Goal: Transaction & Acquisition: Purchase product/service

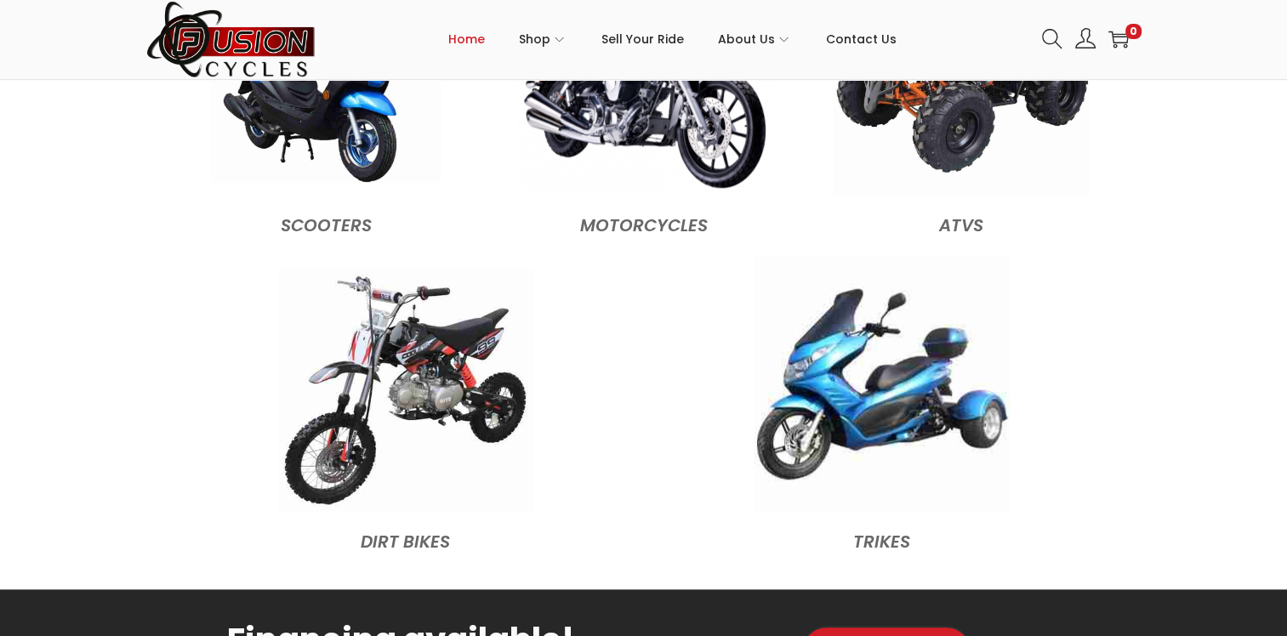
scroll to position [1787, 0]
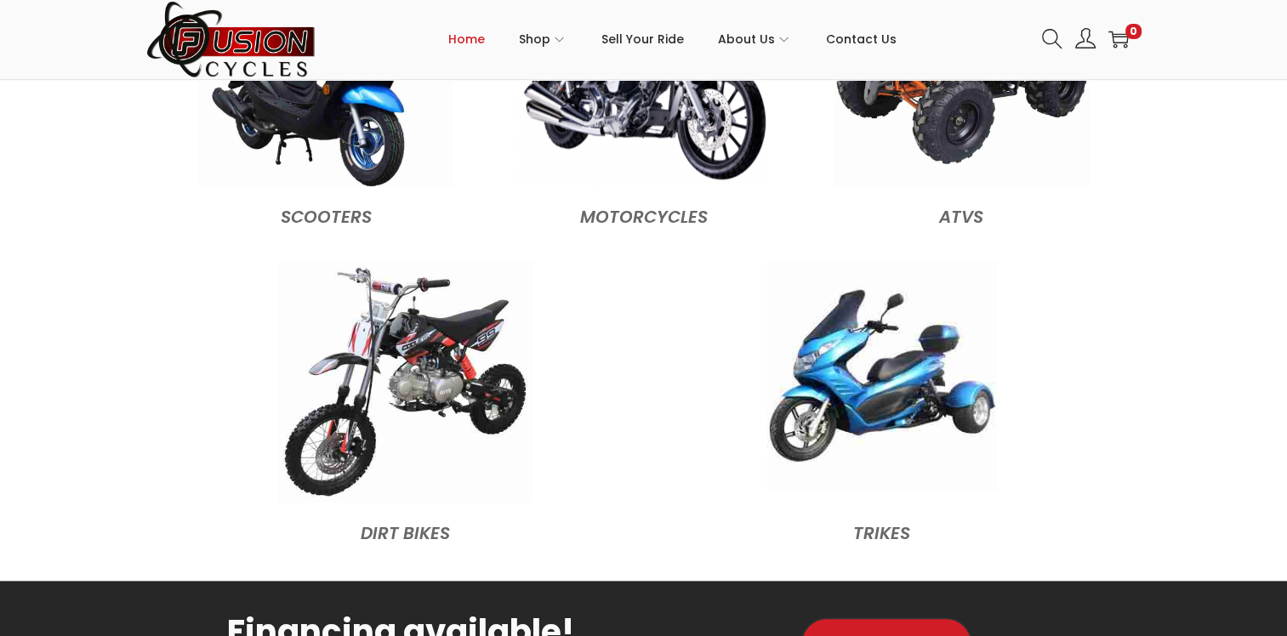
click at [903, 402] on img at bounding box center [883, 375] width 230 height 230
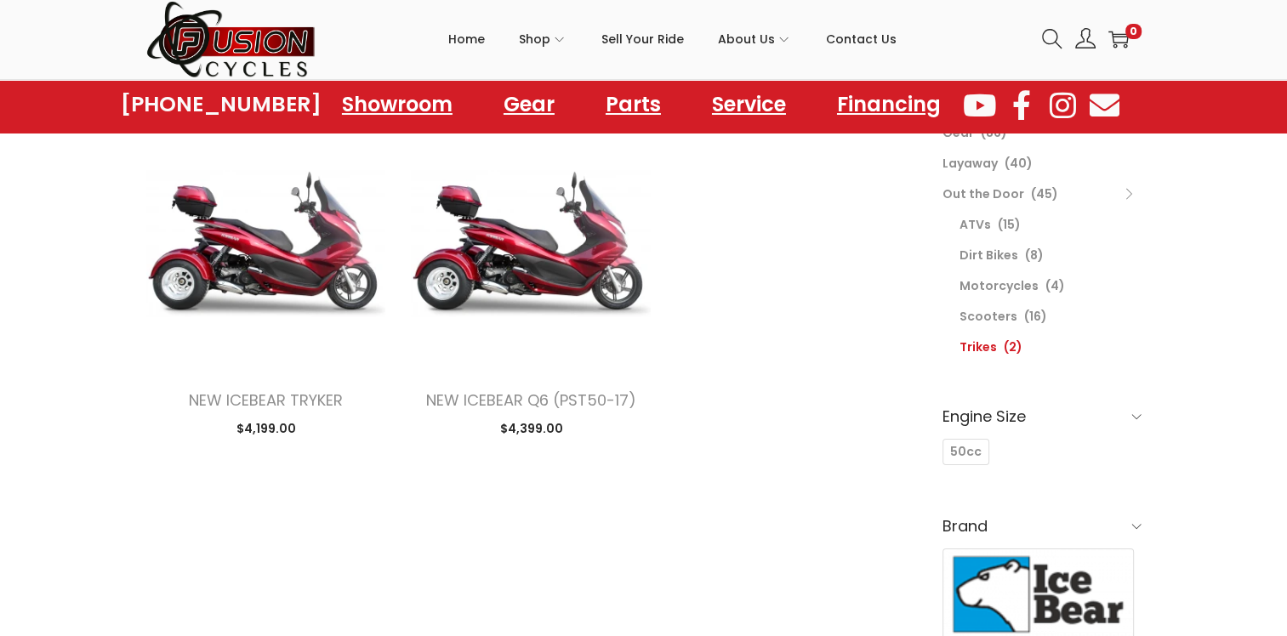
scroll to position [170, 0]
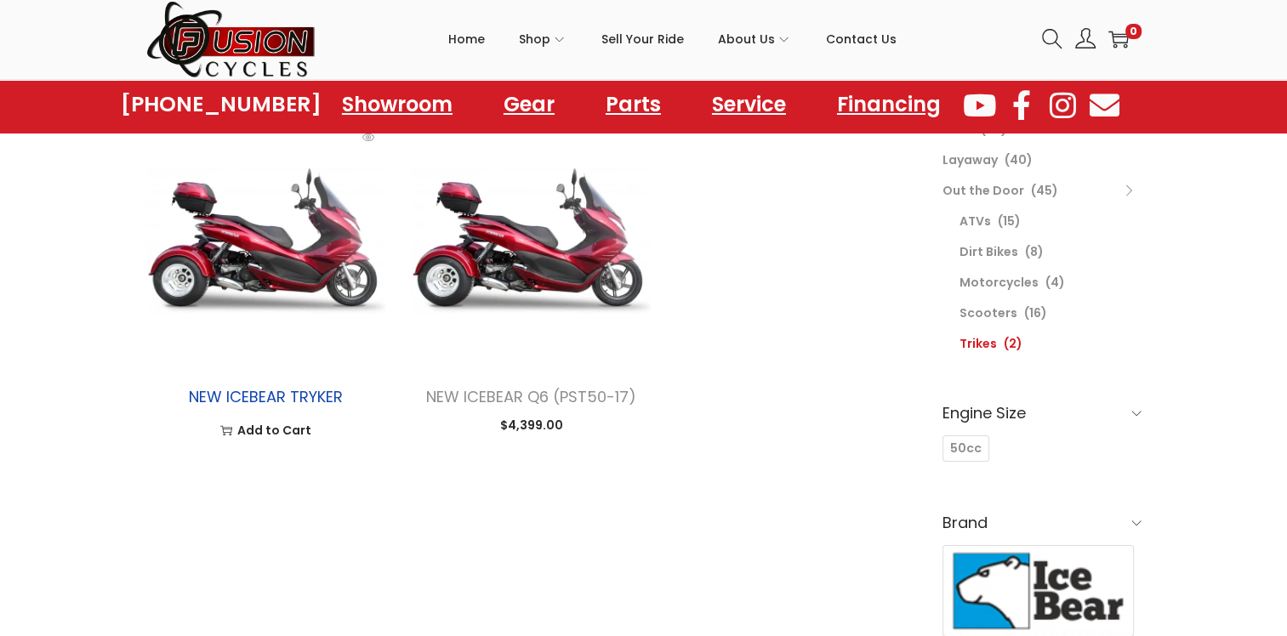
click at [272, 397] on link "NEW ICEBEAR TRYKER" at bounding box center [266, 396] width 154 height 21
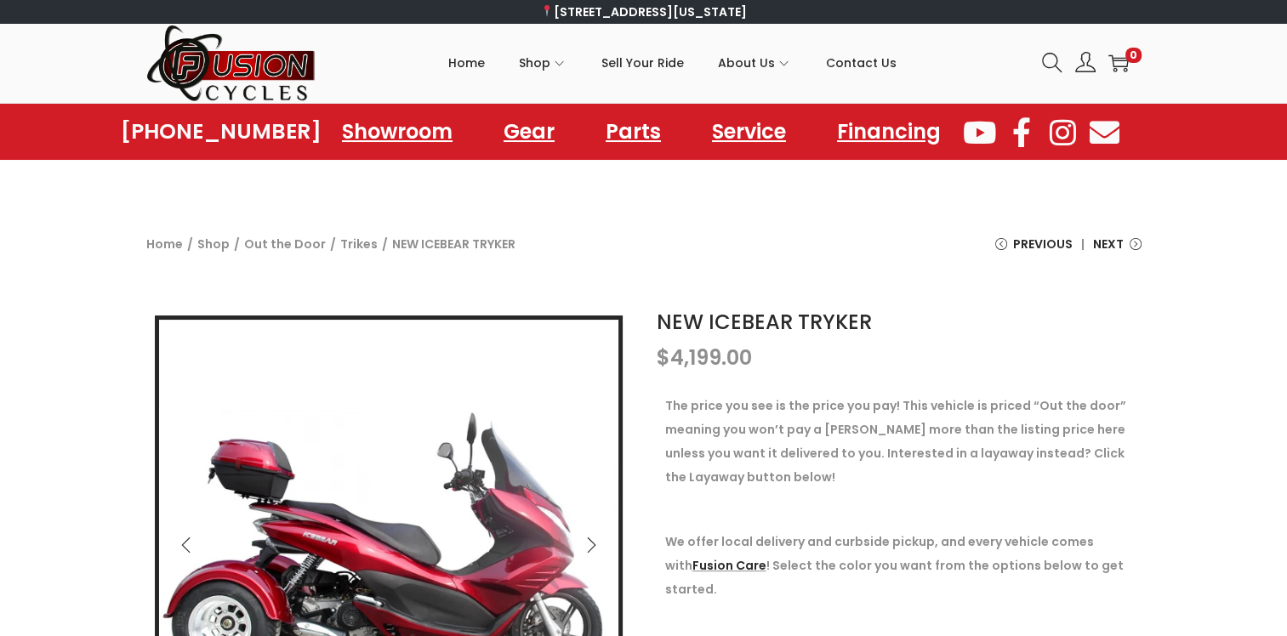
click at [752, 157] on section "757-499-5500 Showroom Gear Parts Service Financing Showroom Gear Parts Service …" at bounding box center [643, 132] width 1287 height 56
click at [754, 134] on link "Service" at bounding box center [748, 131] width 129 height 47
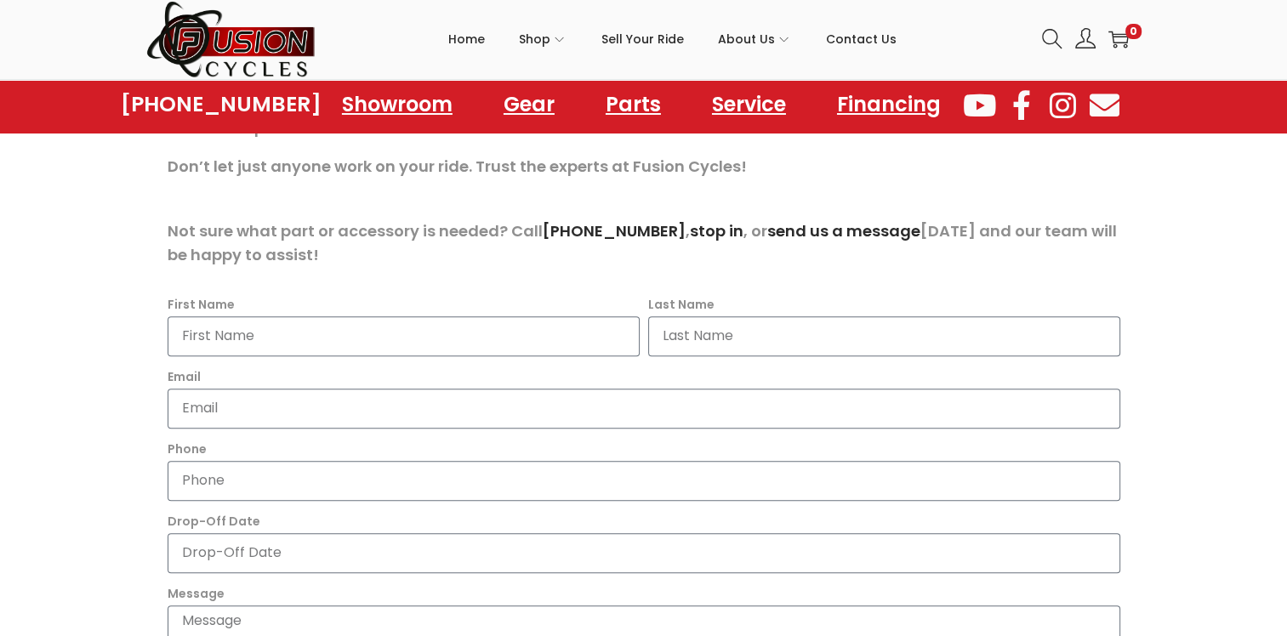
scroll to position [596, 0]
drag, startPoint x: 360, startPoint y: 336, endPoint x: 731, endPoint y: 421, distance: 380.6
click at [360, 336] on input "First Name" at bounding box center [404, 337] width 472 height 40
type input "Alexandra"
type input "Lewis"
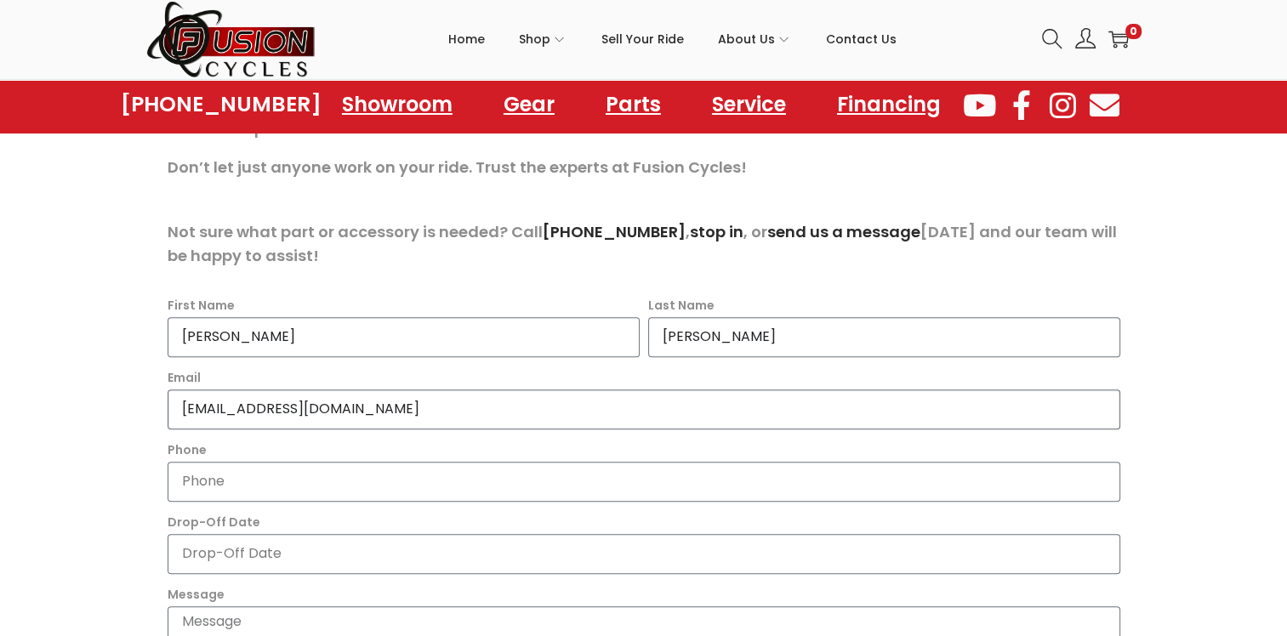
type input "alewis0122@yaho.com"
click at [425, 495] on input "Phone" at bounding box center [644, 482] width 953 height 40
type input "8475320745"
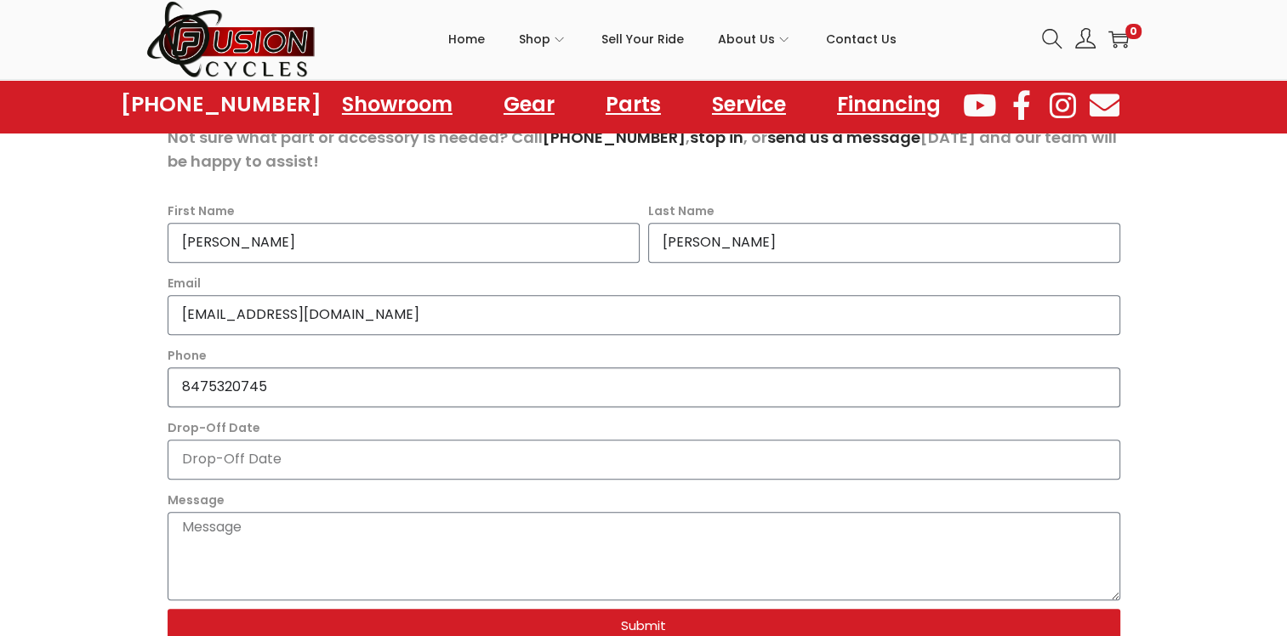
scroll to position [681, 0]
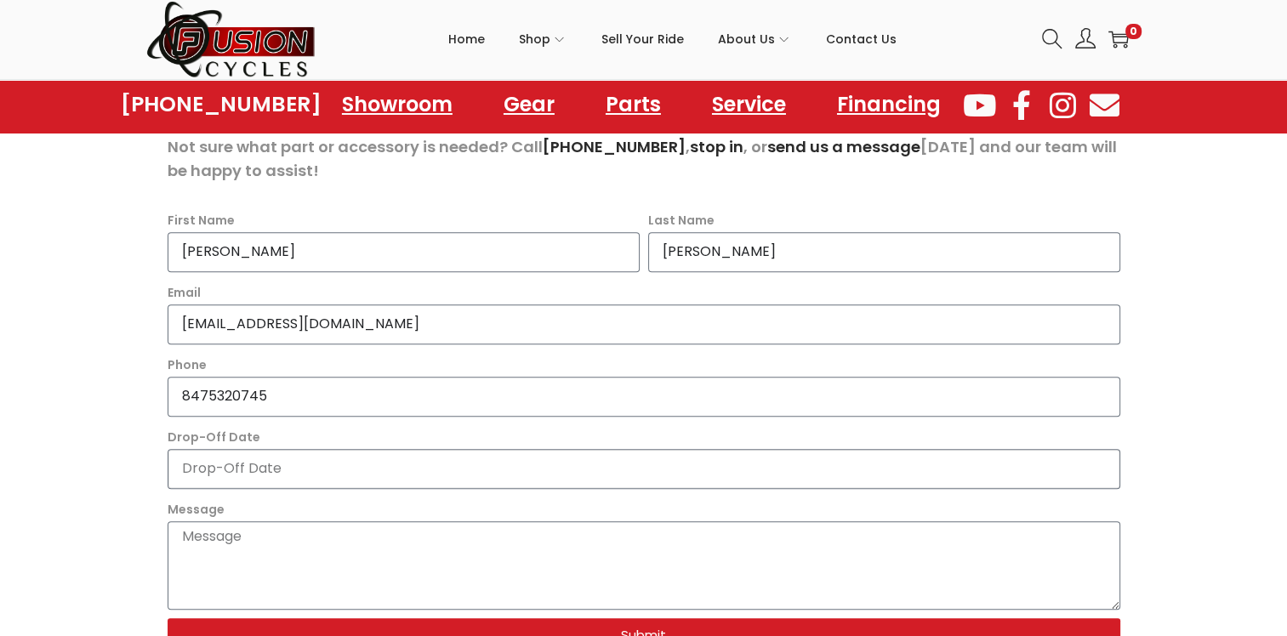
click at [327, 481] on input "Drop-Off Date" at bounding box center [644, 469] width 953 height 40
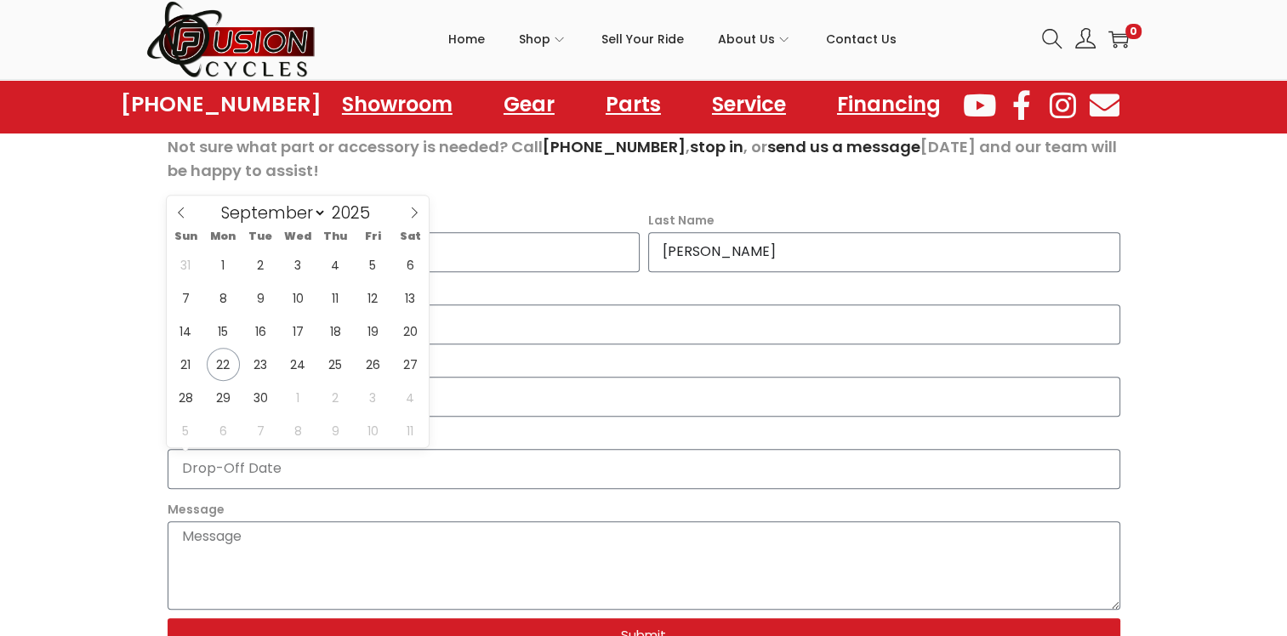
click at [56, 478] on section "Schedule Service Your Ride, Our Passion: Expert Motorcycle, ATV, Scooter, Trike…" at bounding box center [643, 273] width 1287 height 1503
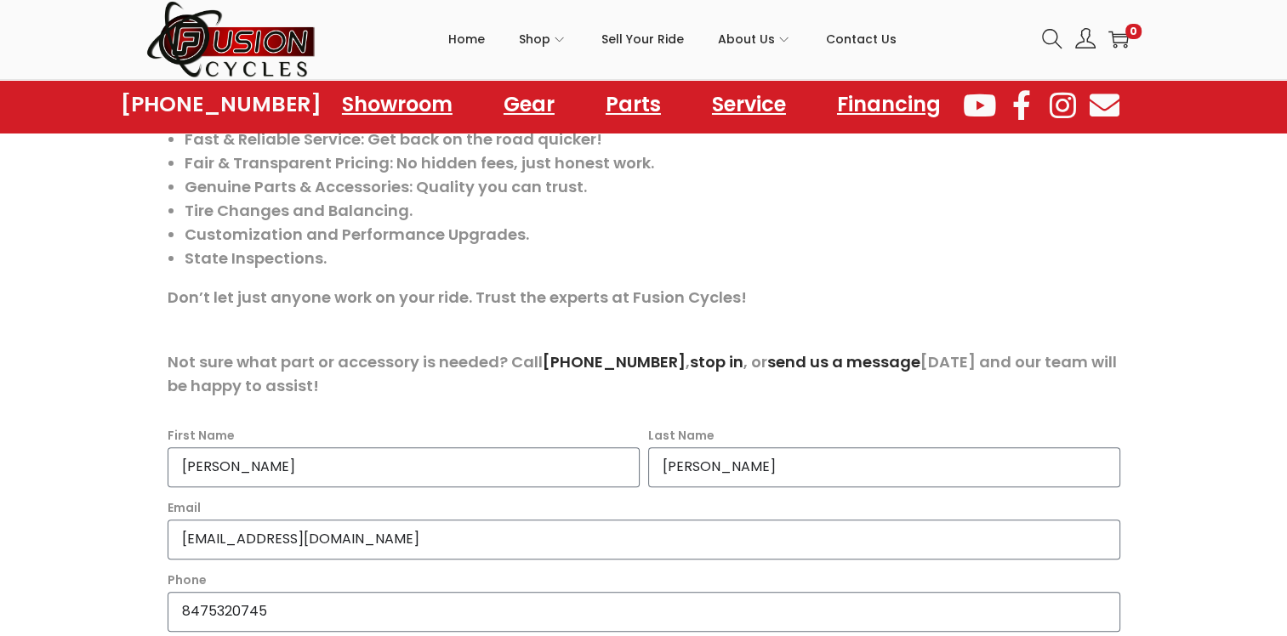
scroll to position [182, 0]
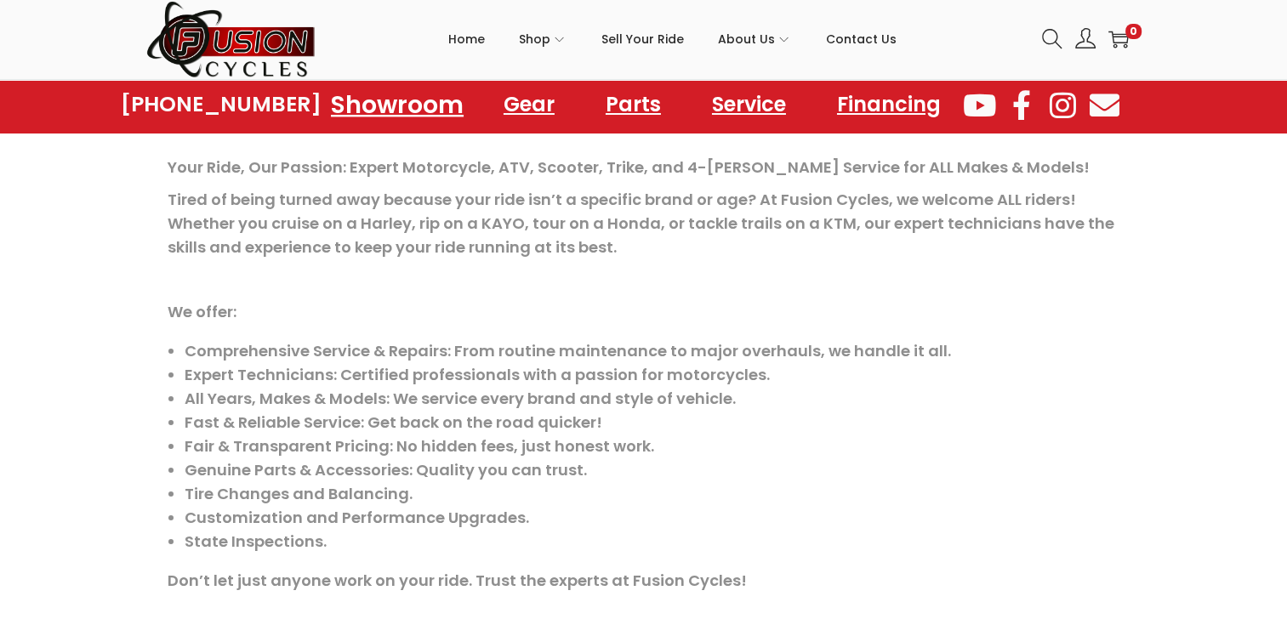
click at [407, 94] on link "Showroom" at bounding box center [398, 104] width 174 height 47
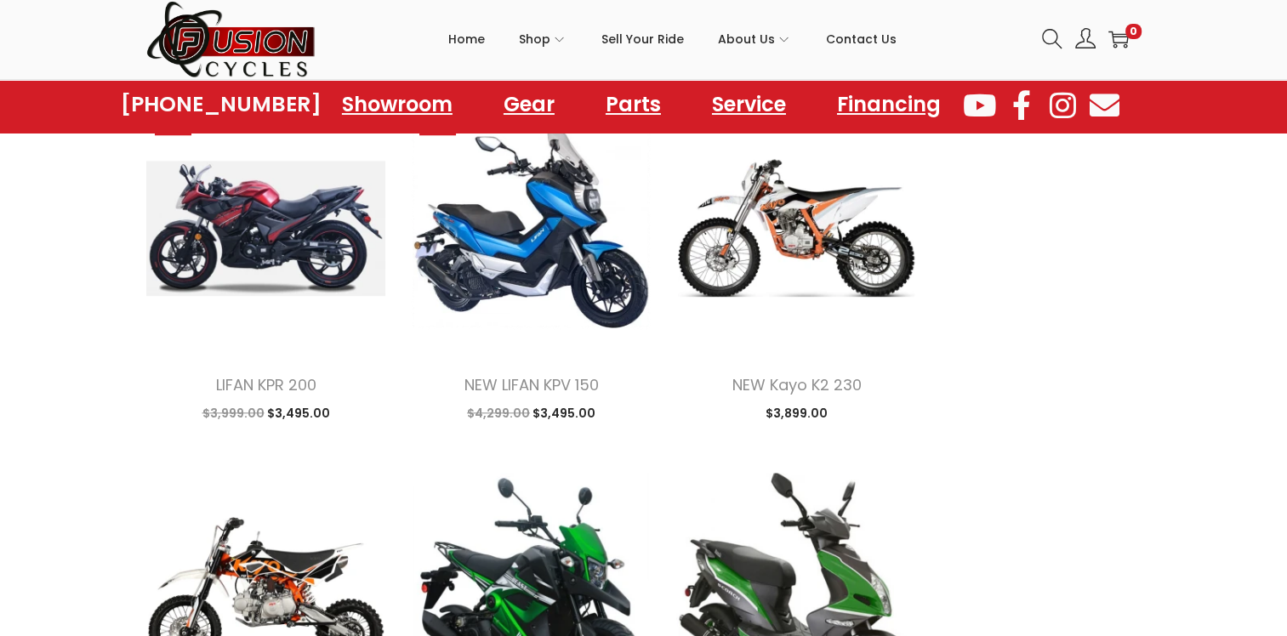
scroll to position [1872, 0]
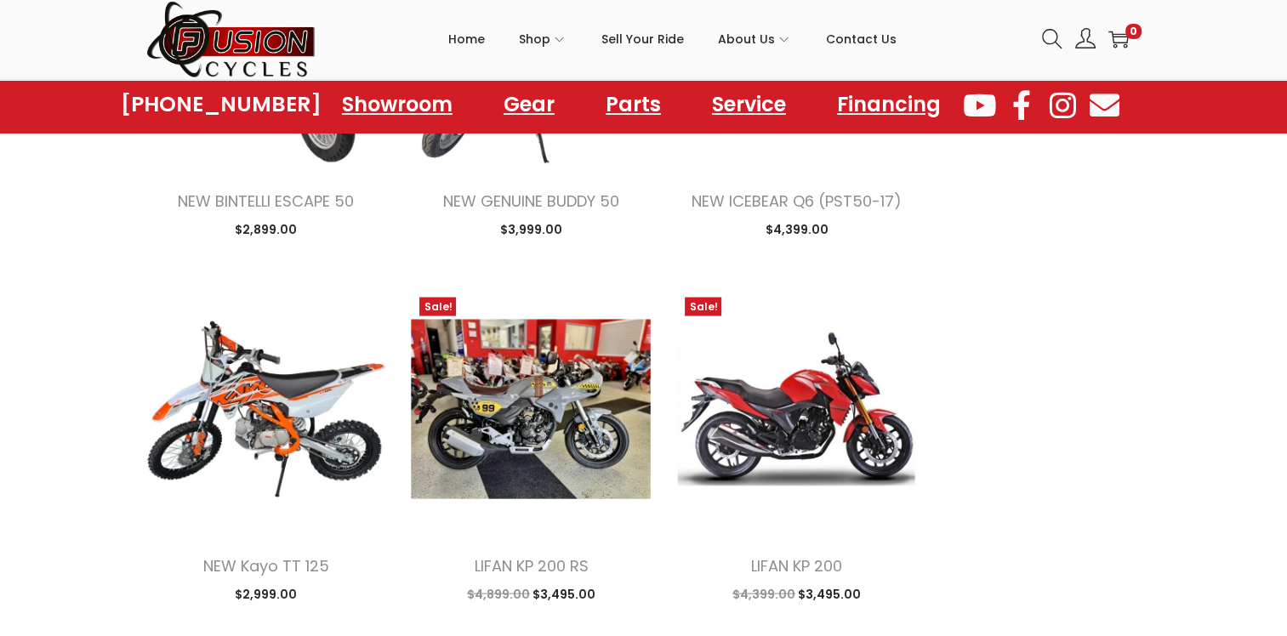
scroll to position [3404, 0]
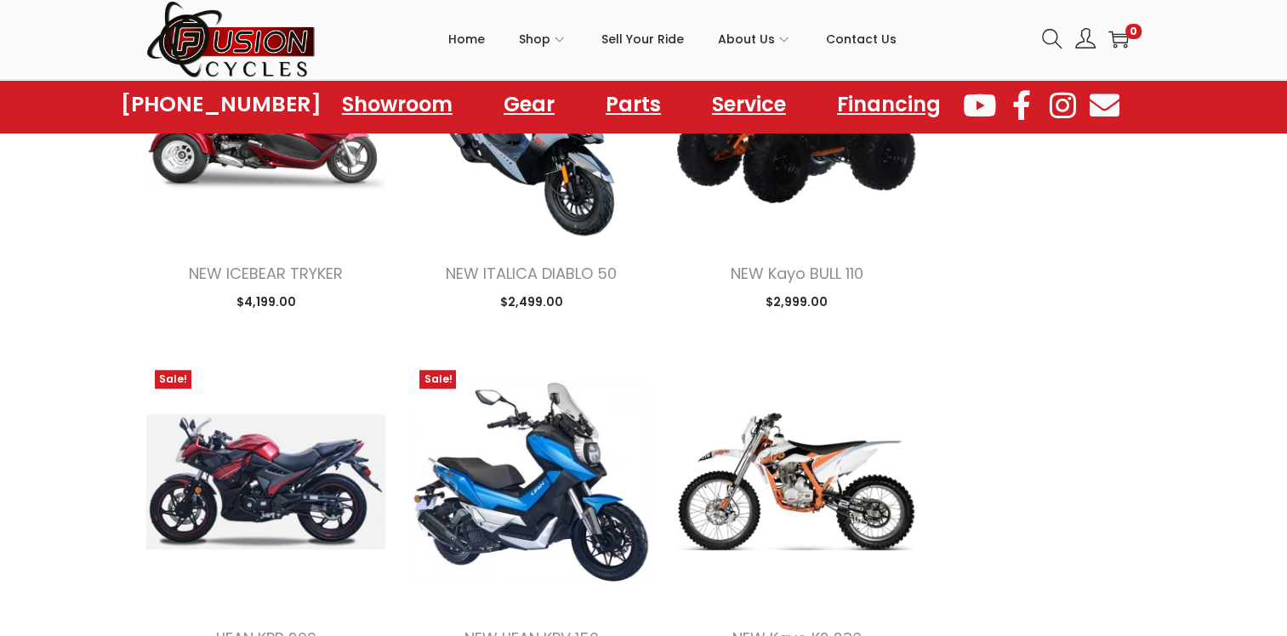
scroll to position [1276, 0]
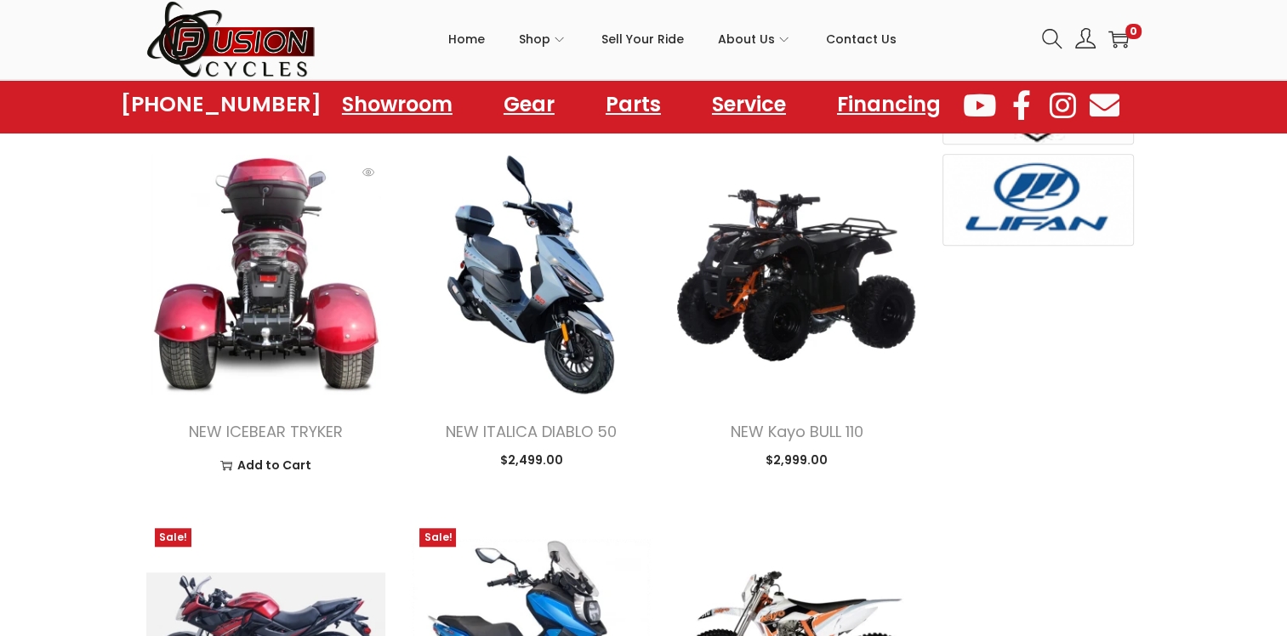
click at [304, 337] on img at bounding box center [266, 275] width 240 height 240
click at [311, 247] on img at bounding box center [266, 275] width 240 height 240
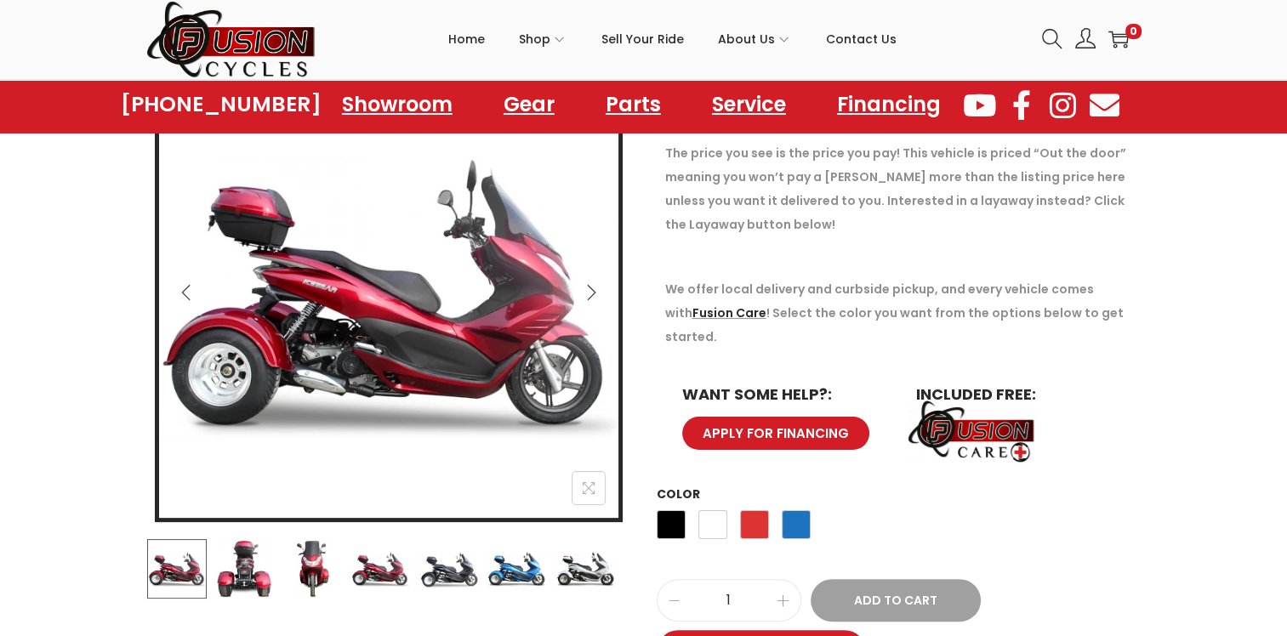
scroll to position [255, 0]
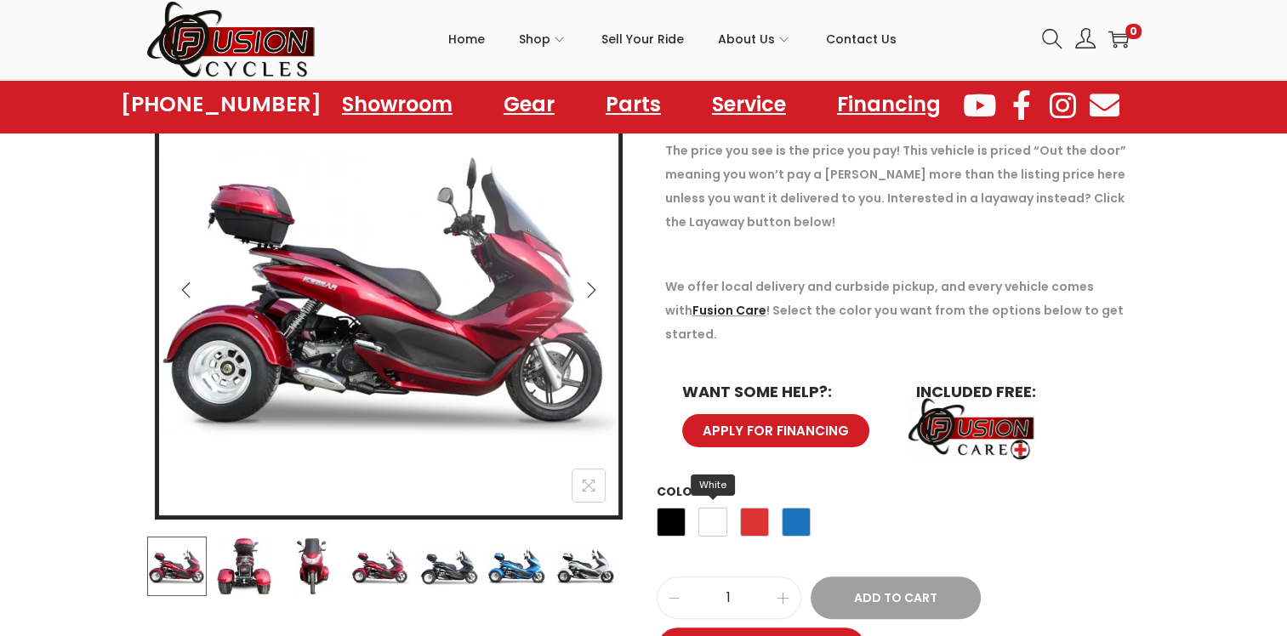
click at [708, 508] on span "White" at bounding box center [713, 522] width 29 height 29
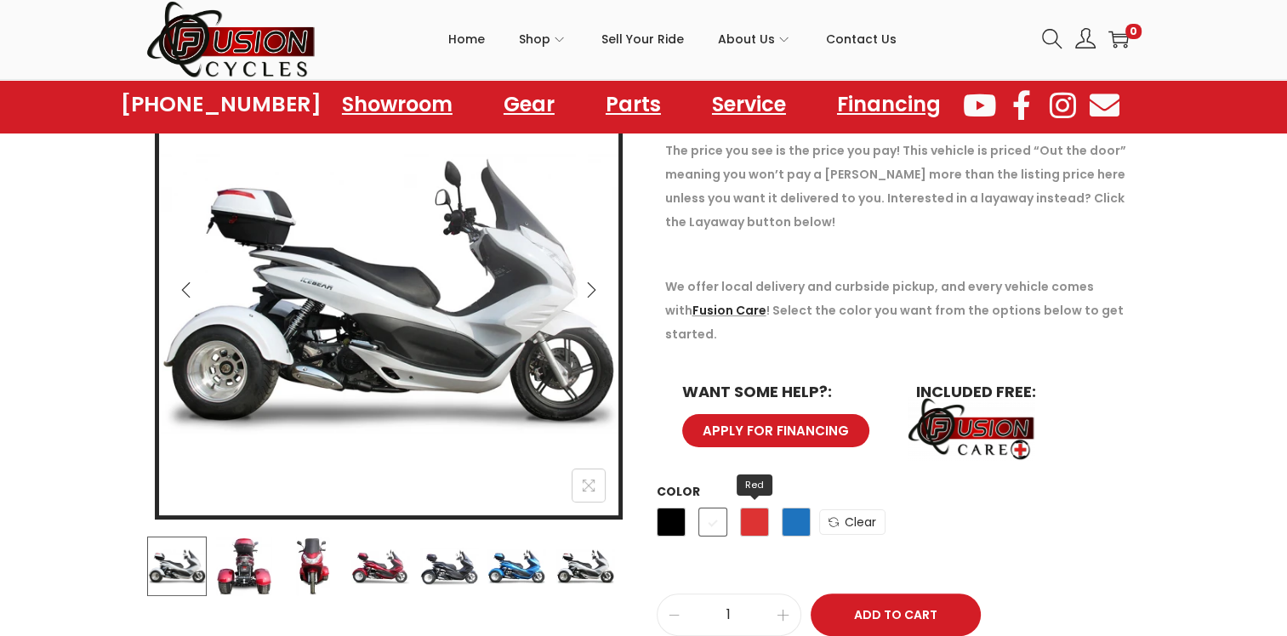
click at [756, 508] on span "Red" at bounding box center [754, 522] width 29 height 29
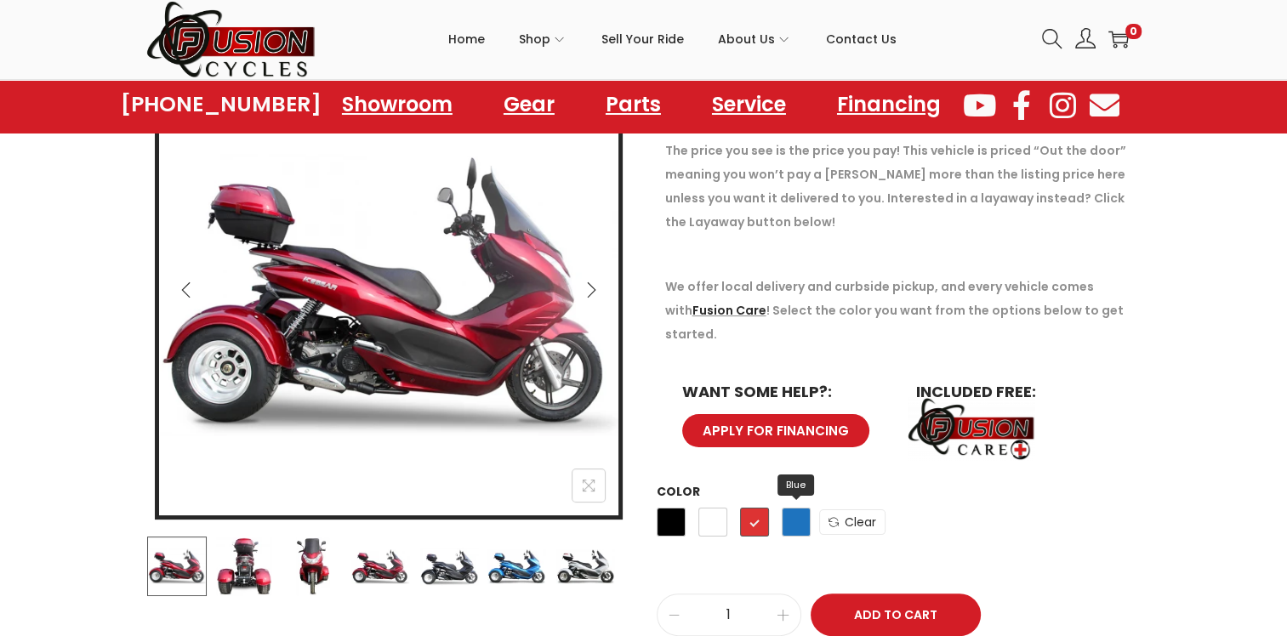
click at [790, 508] on span "Blue" at bounding box center [796, 522] width 29 height 29
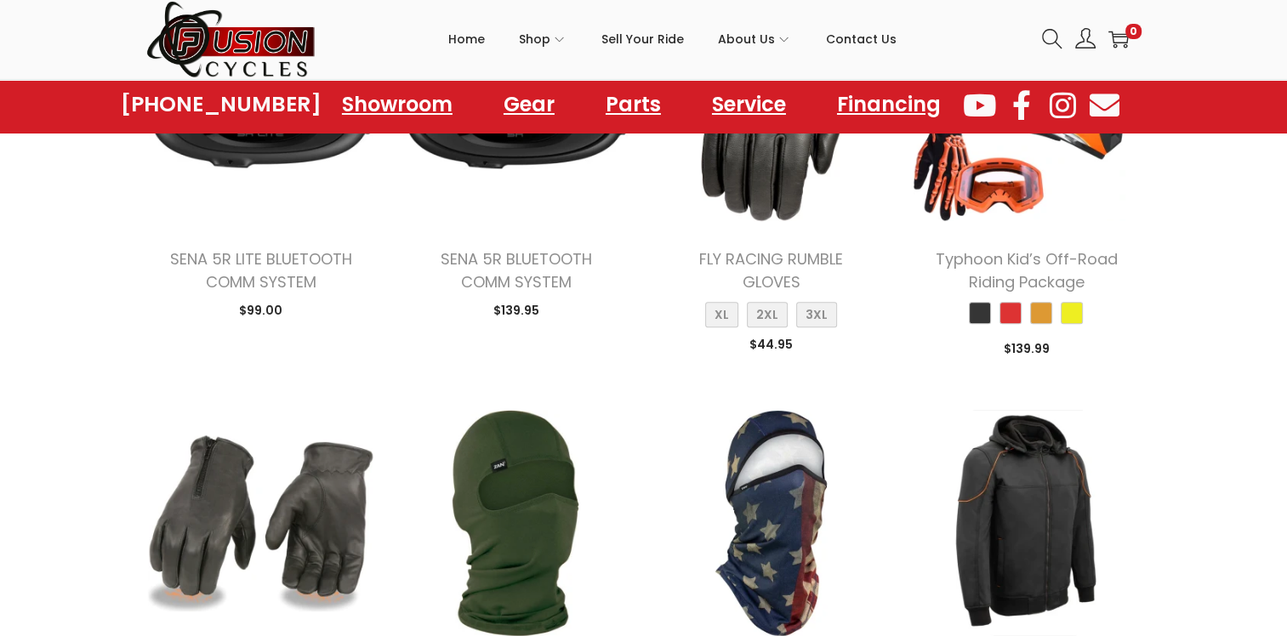
scroll to position [6722, 0]
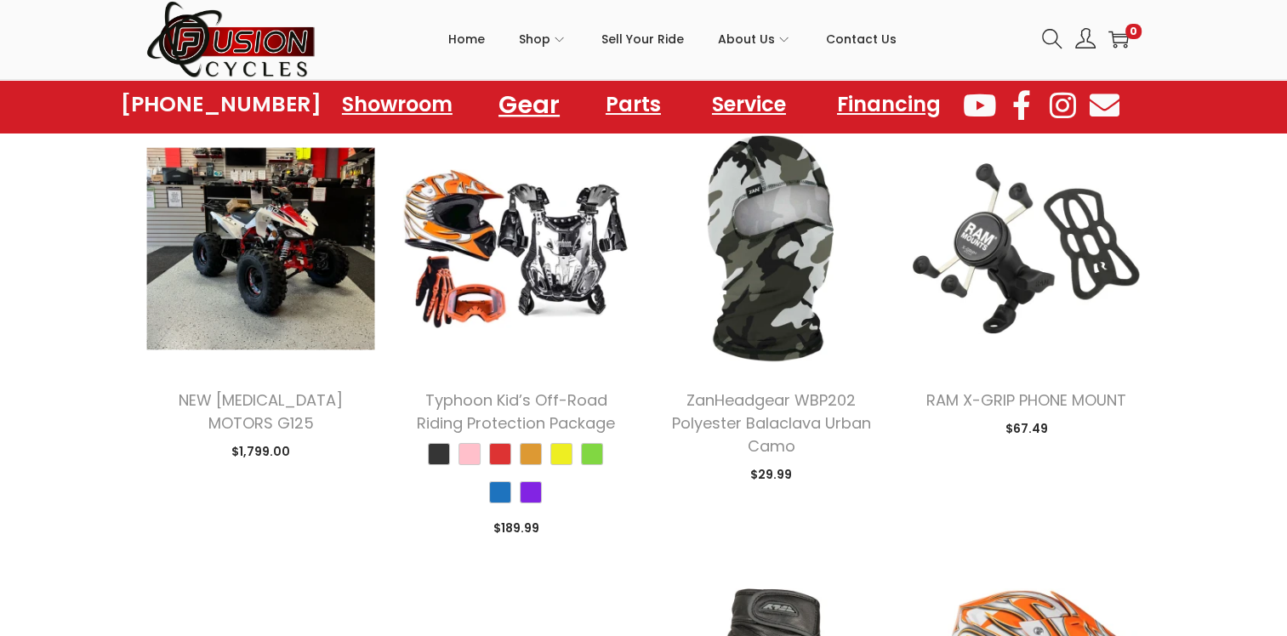
click at [530, 103] on link "Gear" at bounding box center [529, 104] width 102 height 47
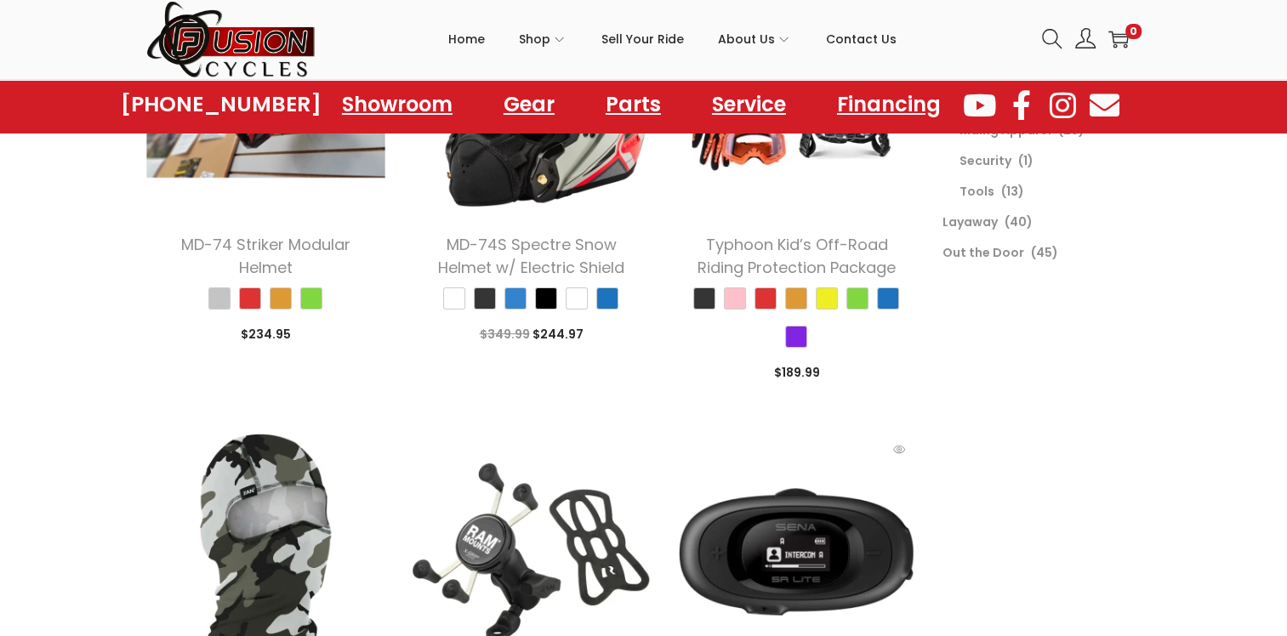
scroll to position [511, 0]
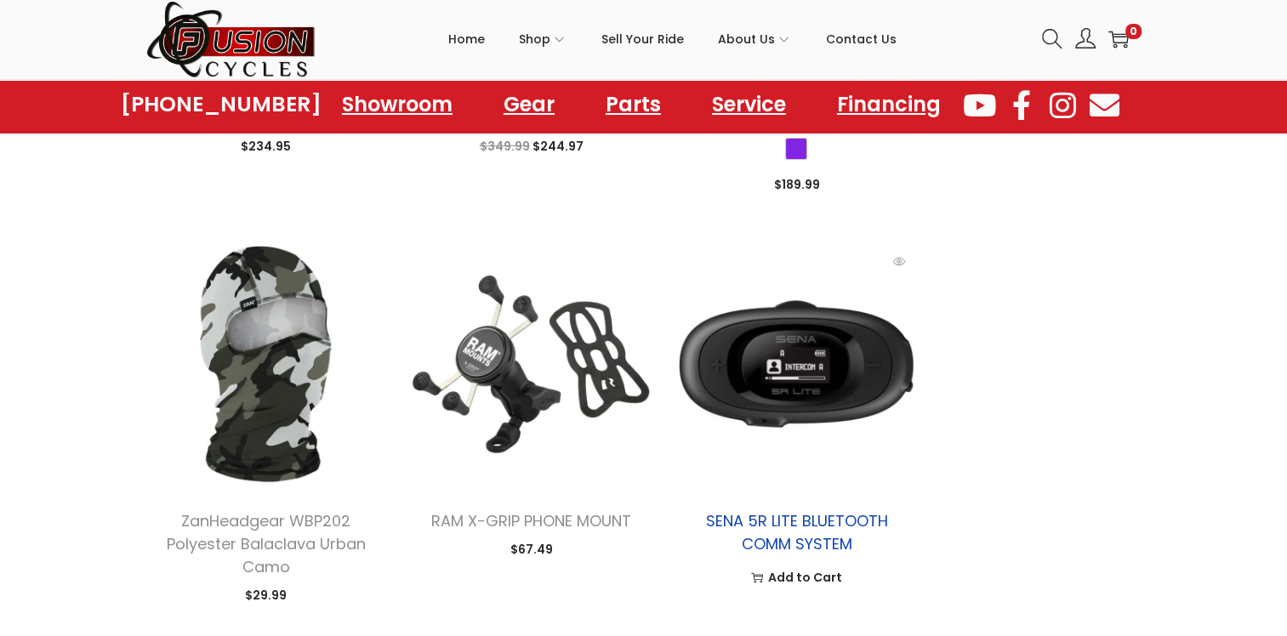
drag, startPoint x: 828, startPoint y: 531, endPoint x: 766, endPoint y: 514, distance: 64.4
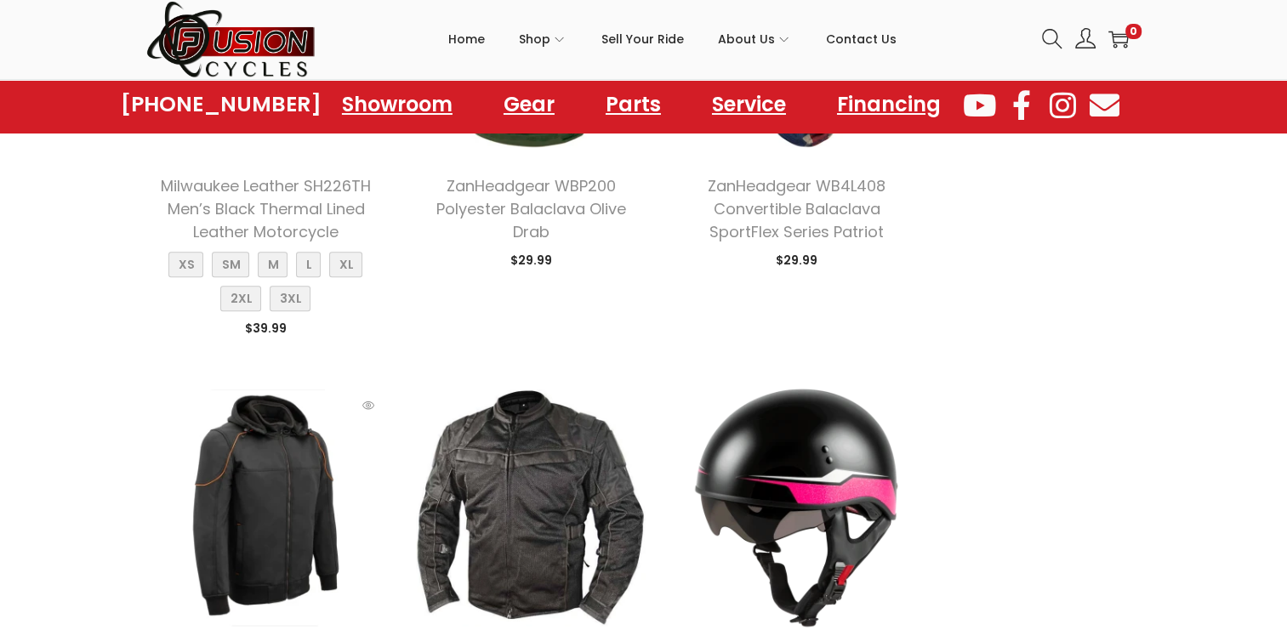
scroll to position [1702, 0]
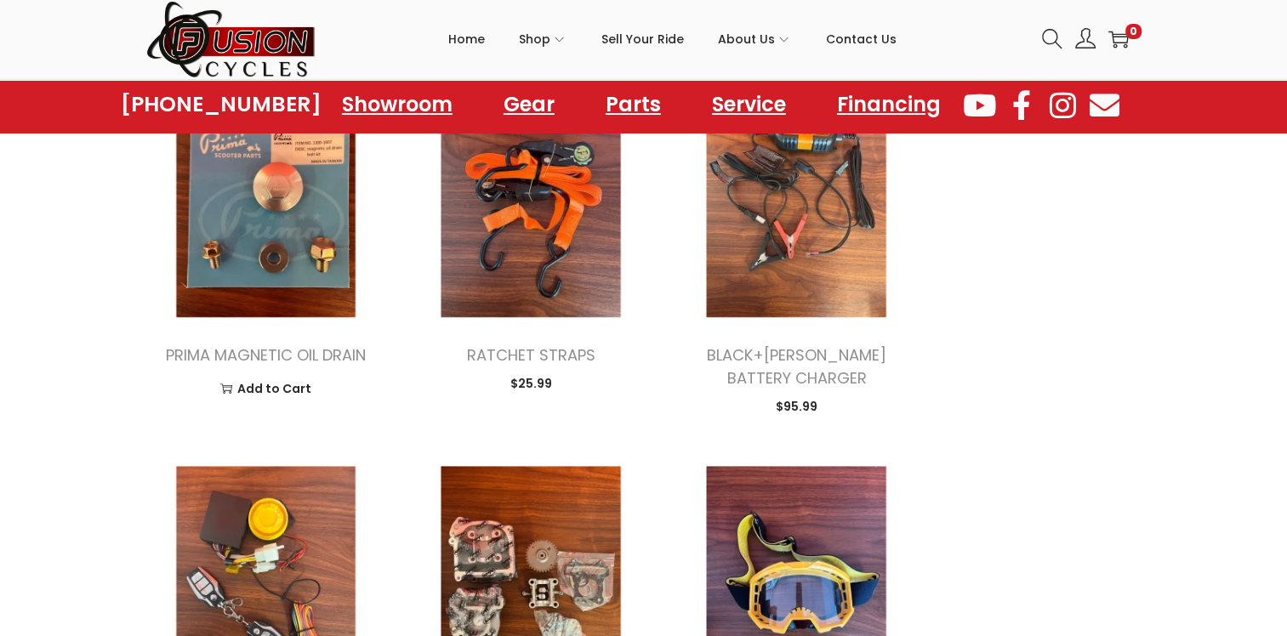
scroll to position [4510, 0]
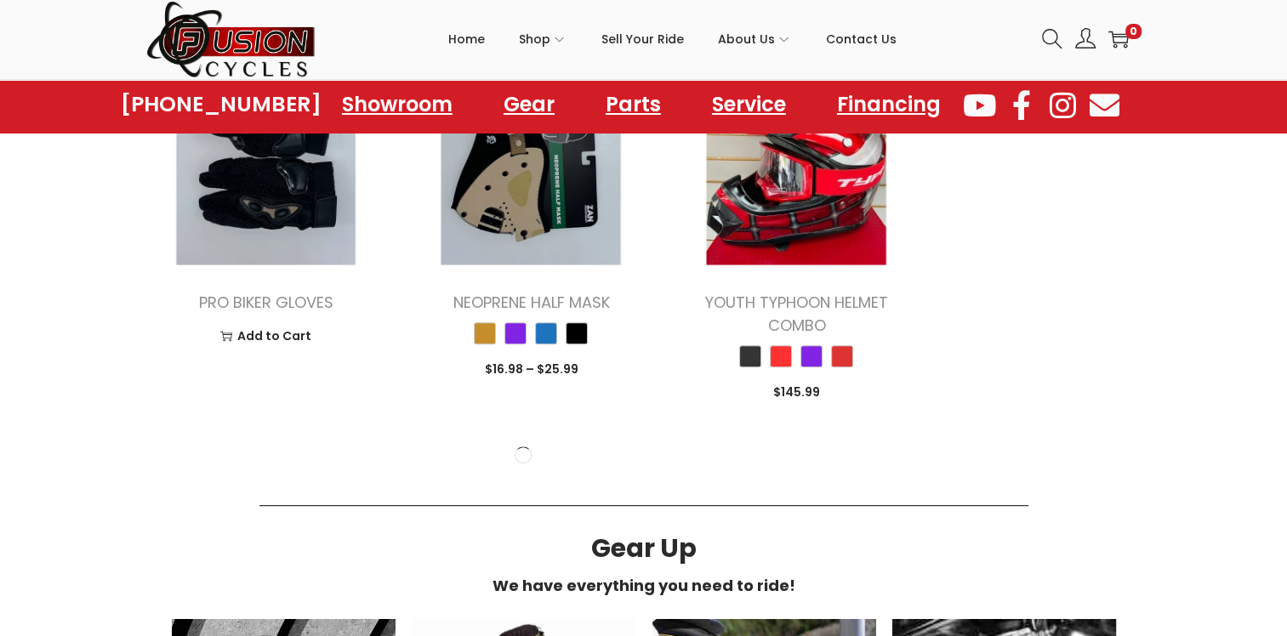
scroll to position [7488, 0]
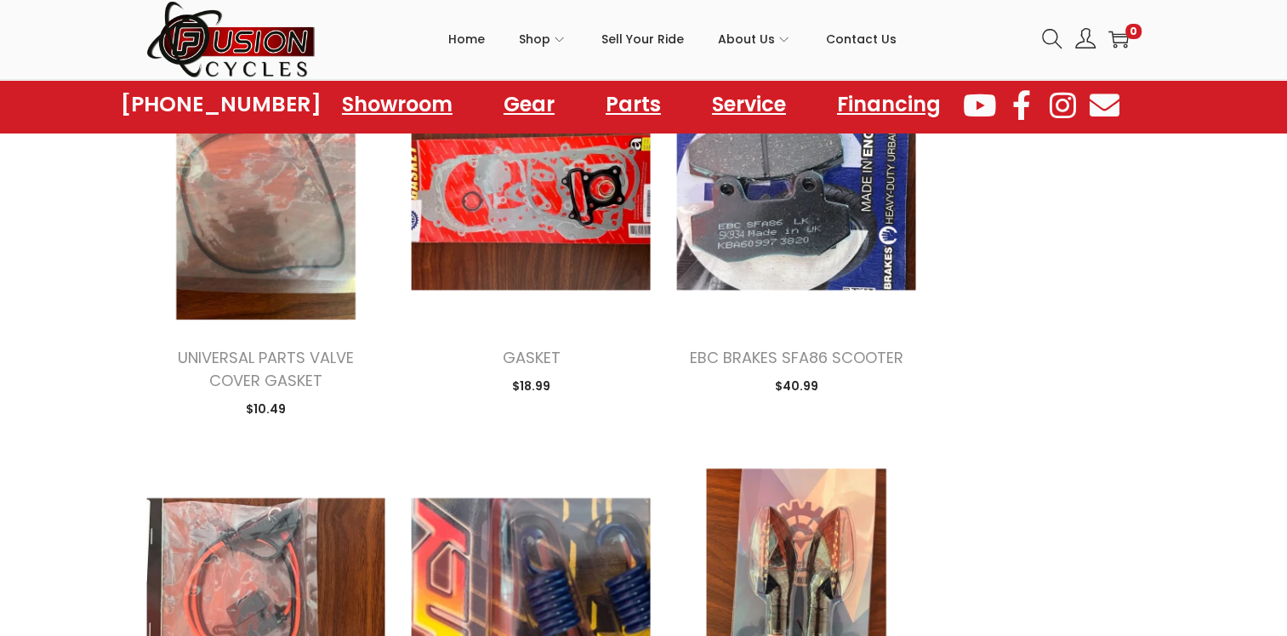
scroll to position [9786, 0]
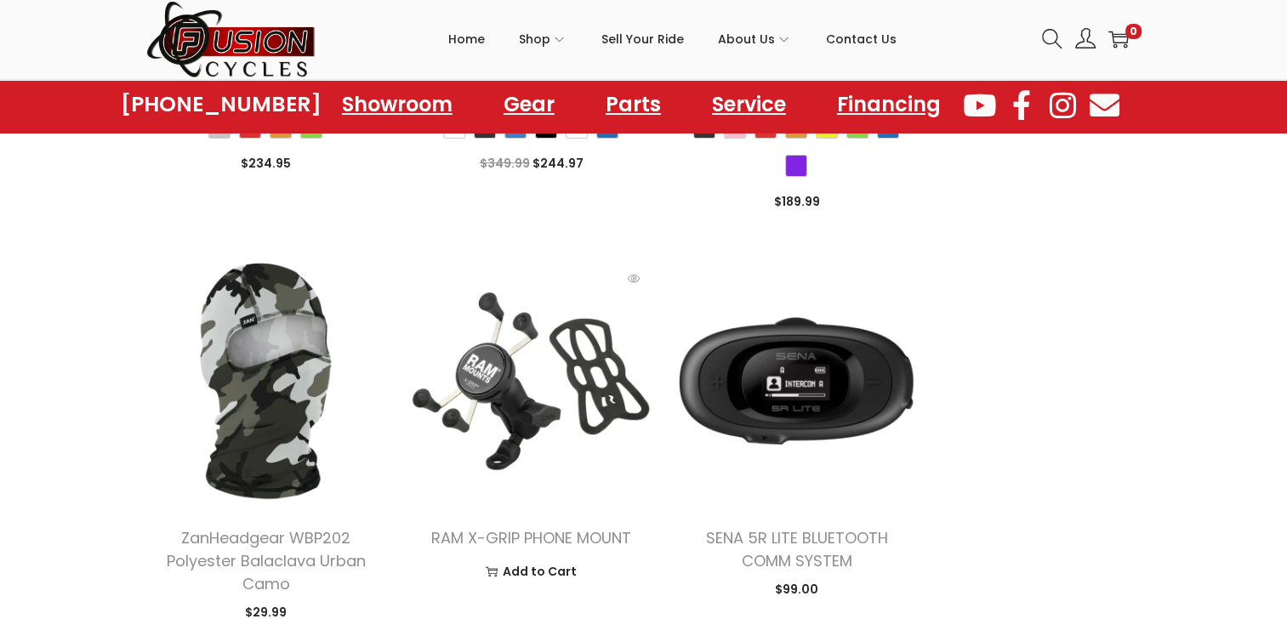
scroll to position [511, 0]
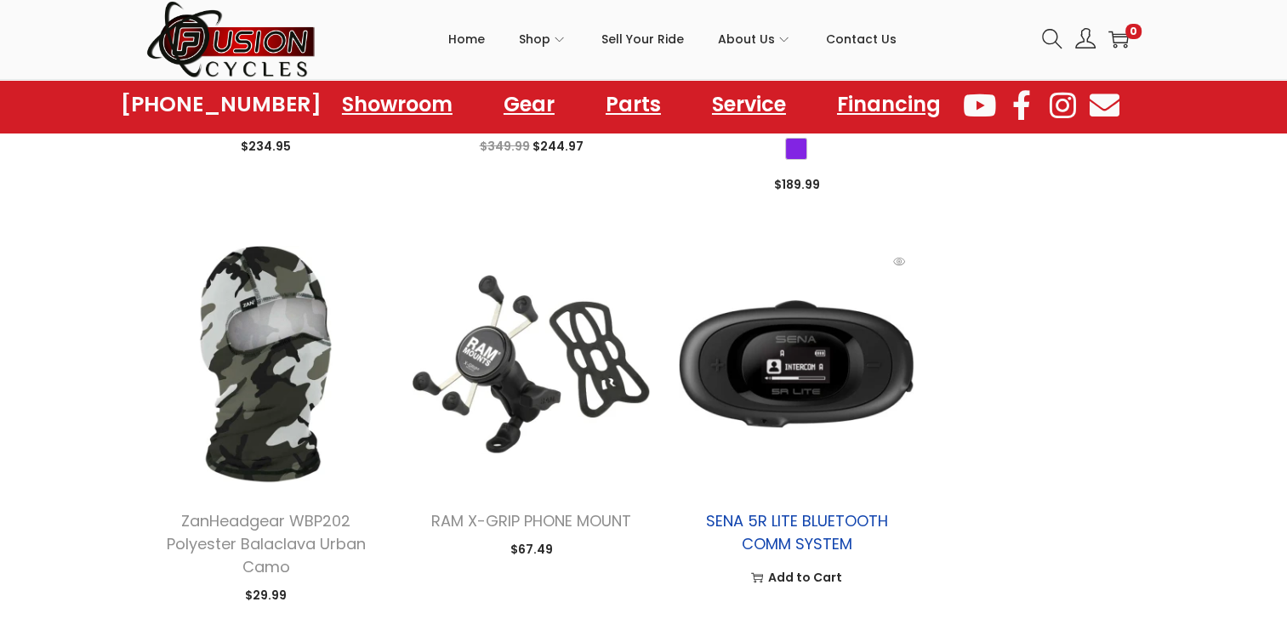
click at [838, 539] on link "SENA 5R LITE BLUETOOTH COMM SYSTEM" at bounding box center [796, 533] width 182 height 44
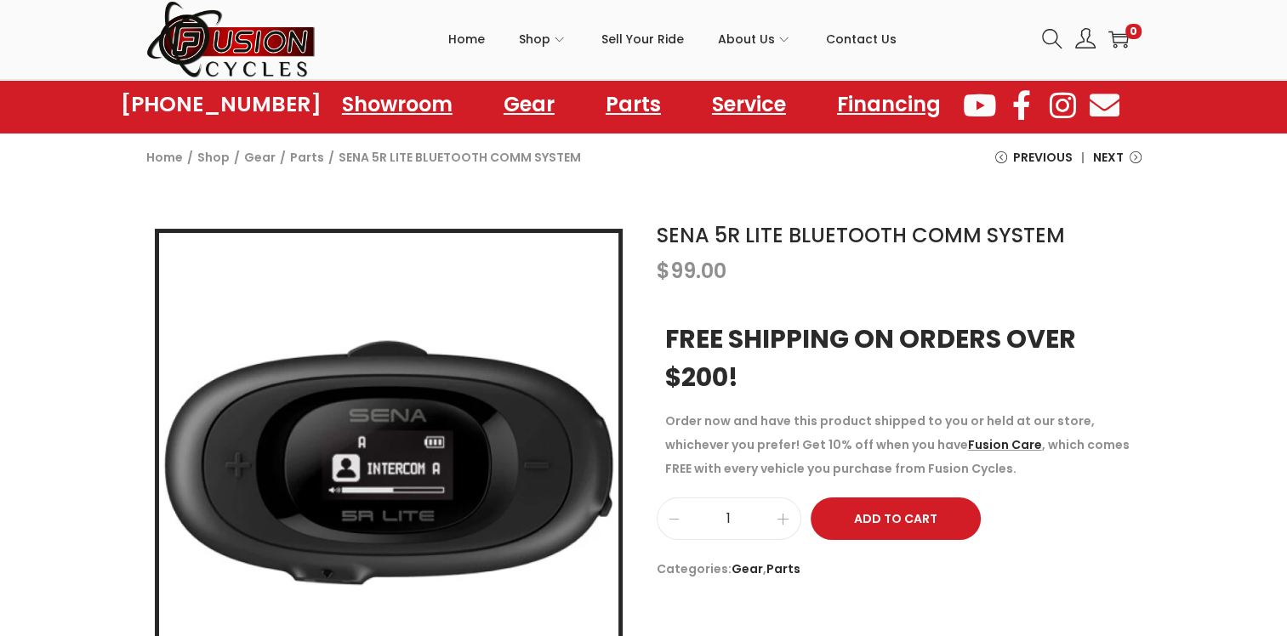
scroll to position [170, 0]
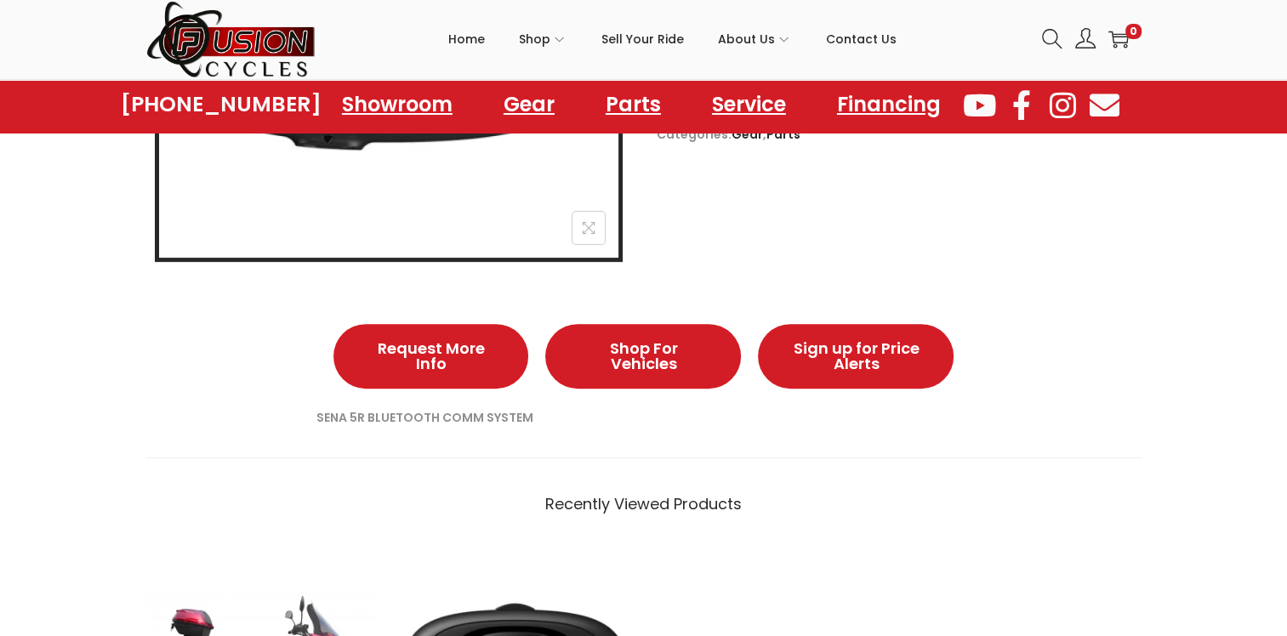
scroll to position [340, 0]
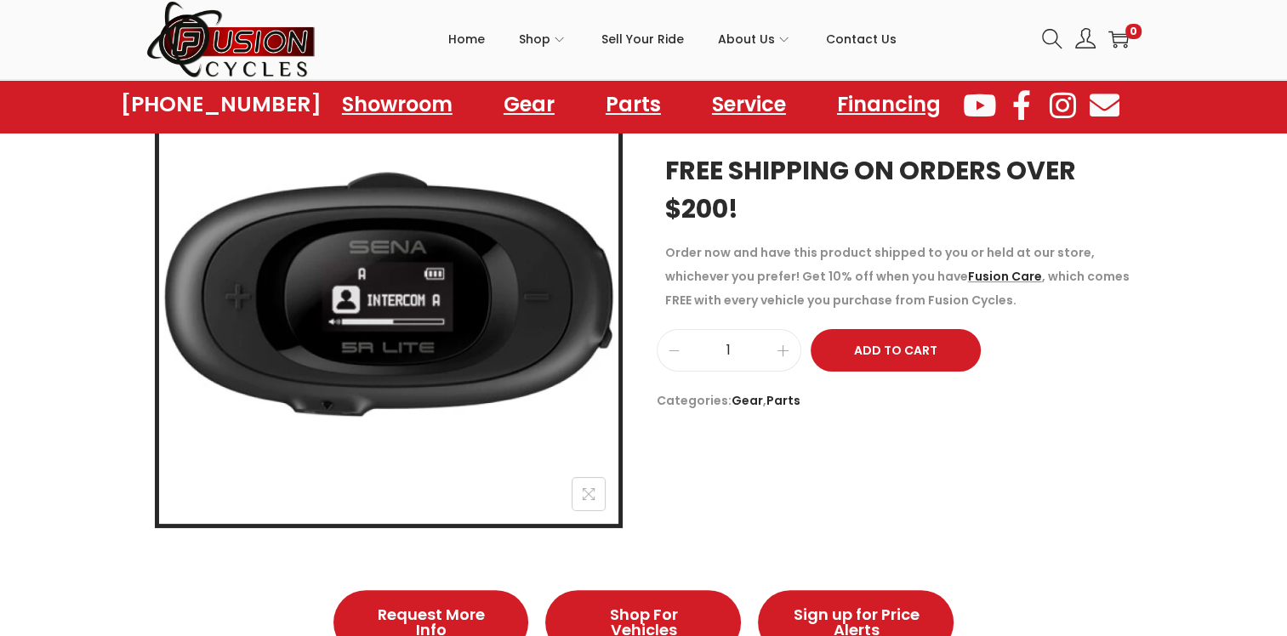
scroll to position [85, 0]
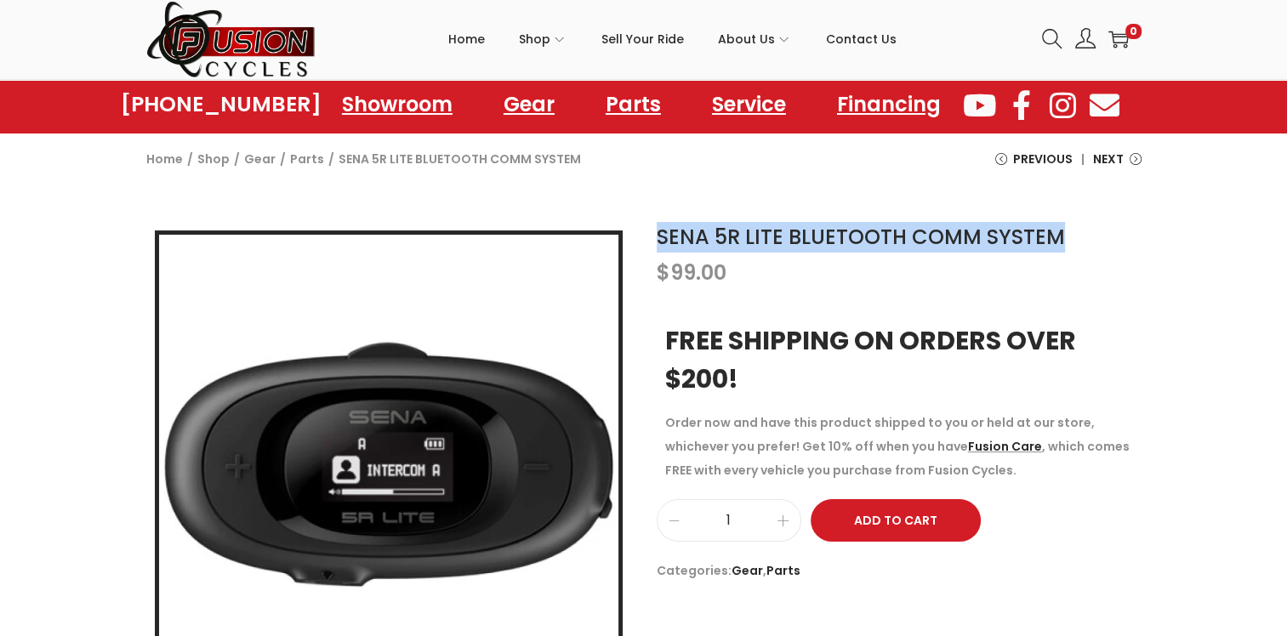
drag, startPoint x: 1052, startPoint y: 235, endPoint x: 642, endPoint y: 237, distance: 410.1
click at [642, 237] on div "SENA 5R LITE BLUETOOTH COMM SYSTEM $ 99.00 FREE SHIPPING ON ORDERS OVER $200! O…" at bounding box center [644, 464] width 1021 height 485
drag, startPoint x: 642, startPoint y: 237, endPoint x: 719, endPoint y: 242, distance: 77.6
copy div "SENA 5R LITE BLUETOOTH COMM SYSTEM"
